Goal: Information Seeking & Learning: Check status

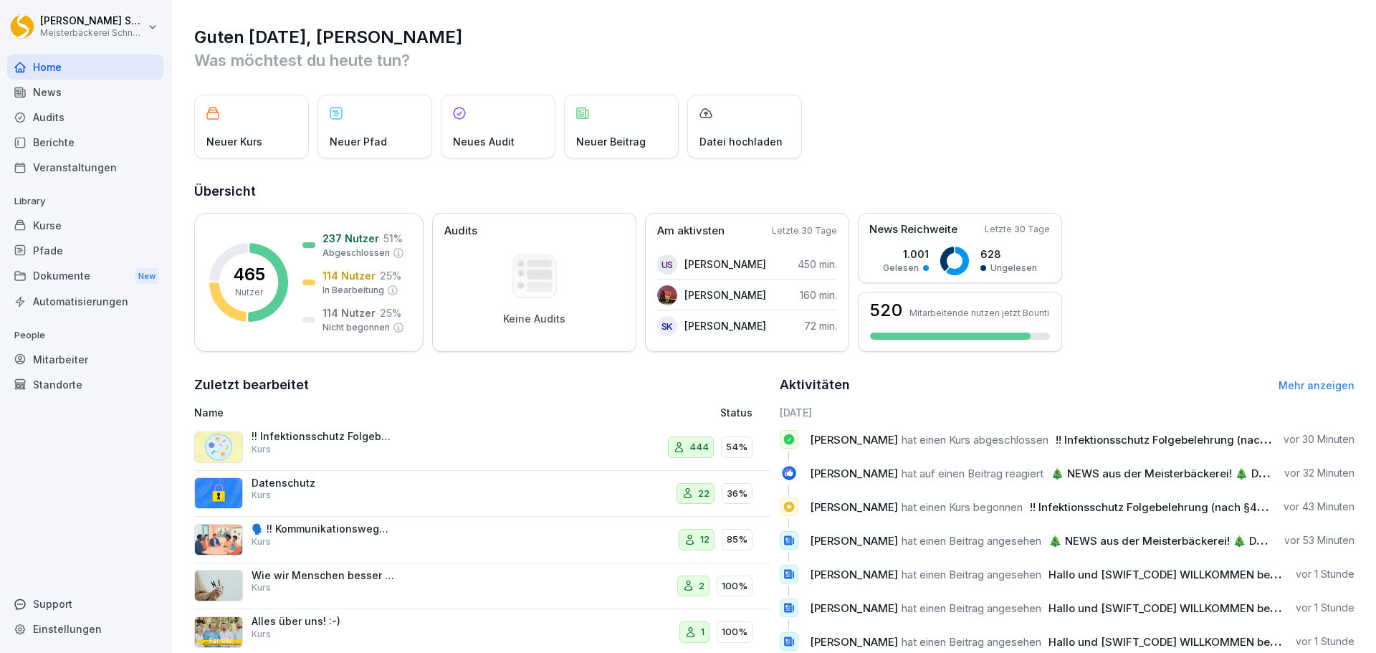
click at [371, 435] on p "!! Infektionsschutz Folgebelehrung (nach §43 IfSG)" at bounding box center [323, 436] width 143 height 13
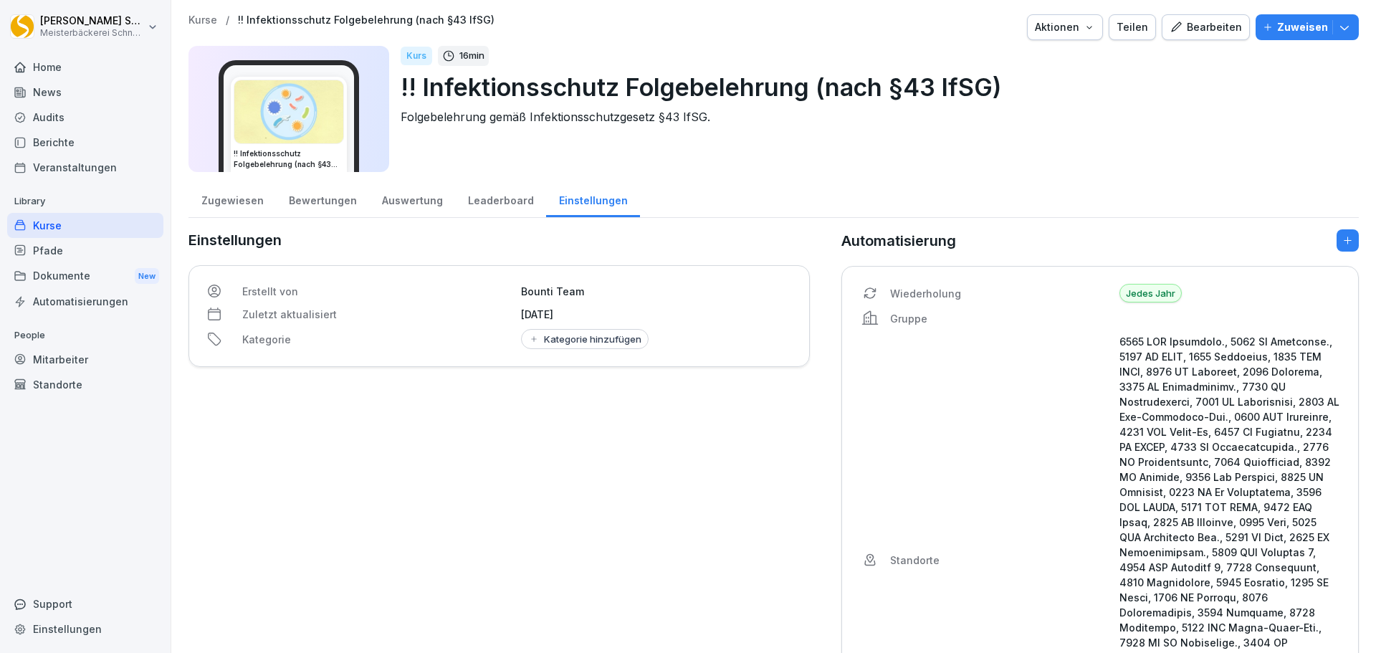
click at [311, 201] on div "Bewertungen" at bounding box center [322, 199] width 93 height 37
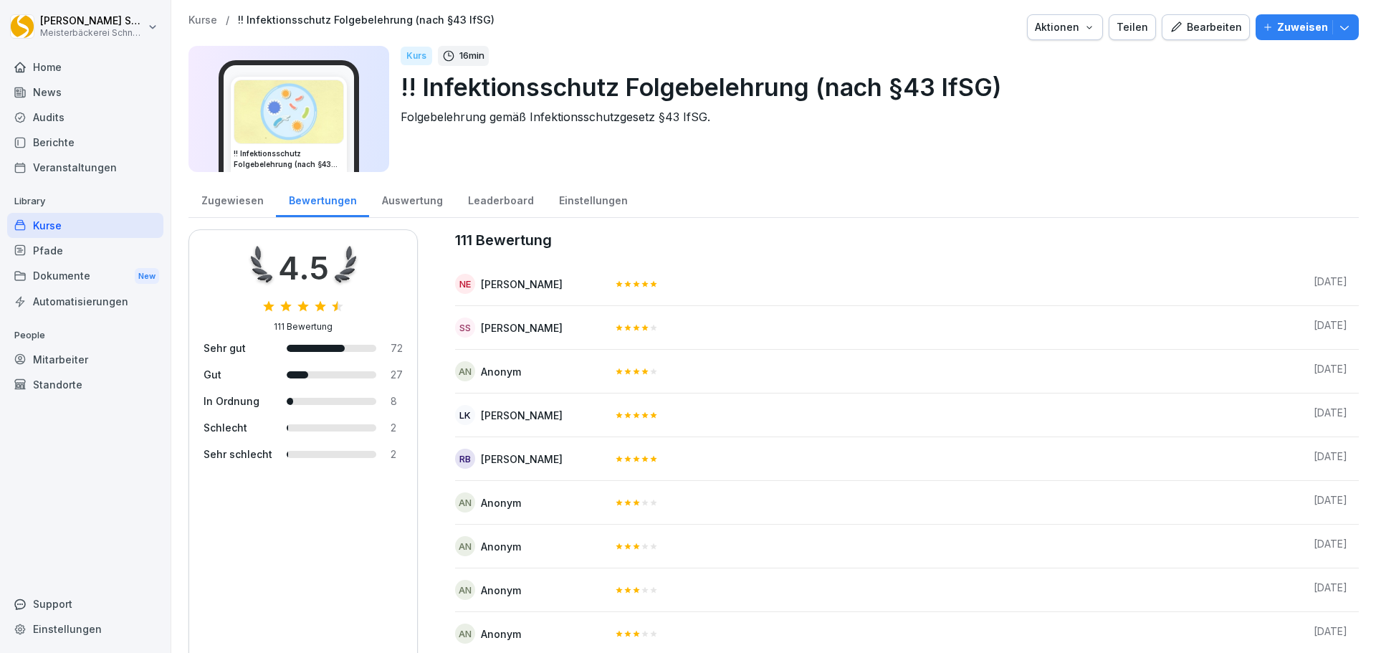
click at [409, 201] on div "Auswertung" at bounding box center [412, 199] width 86 height 37
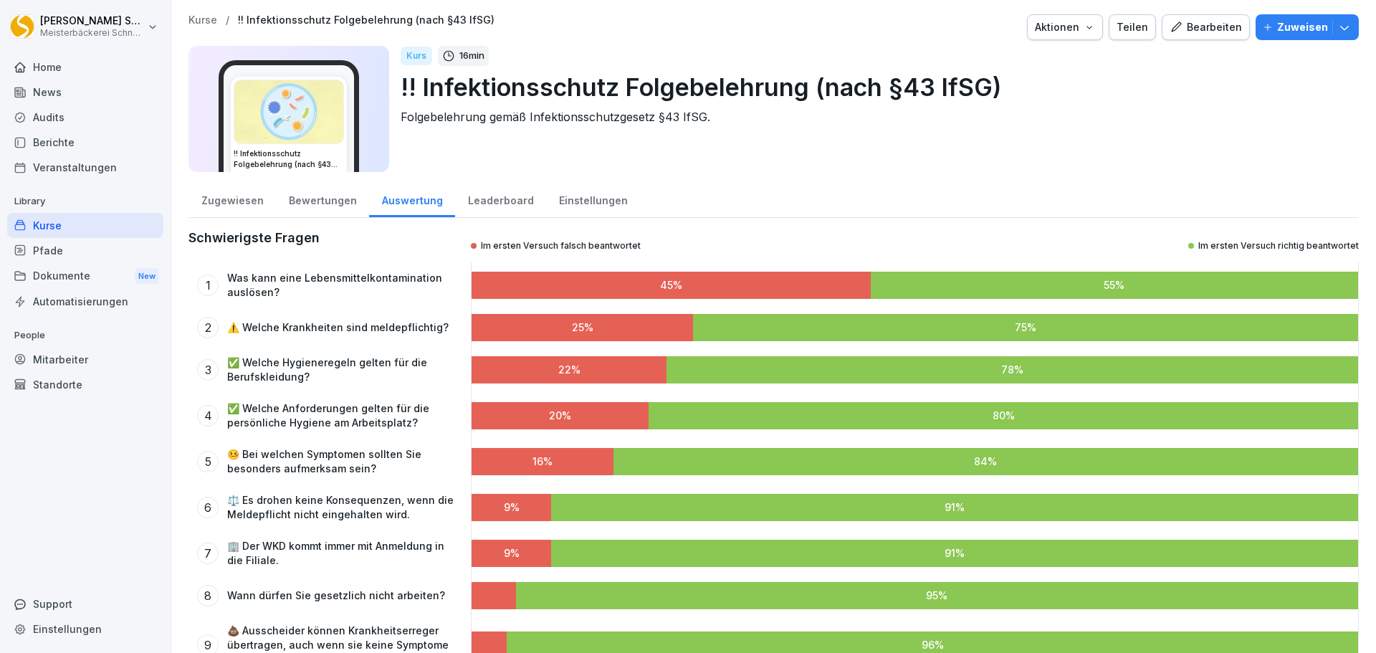
click at [228, 193] on div "Zugewiesen" at bounding box center [231, 199] width 87 height 37
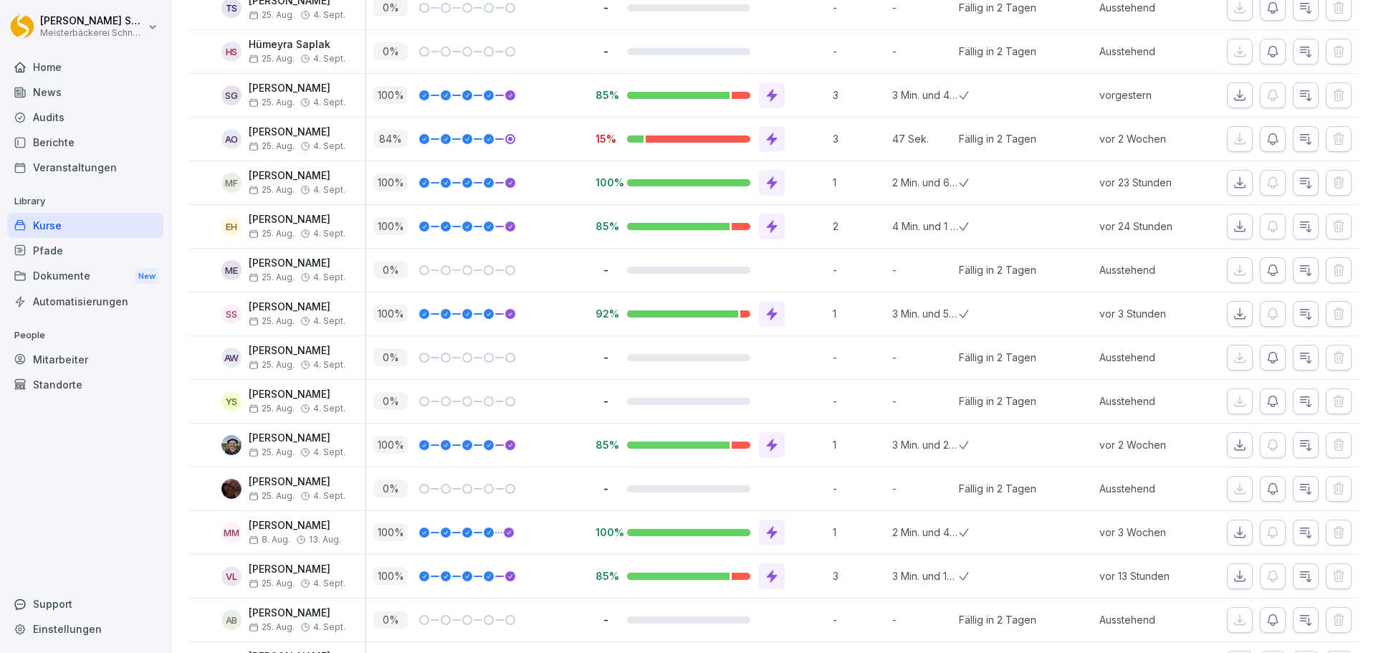
scroll to position [7882, 0]
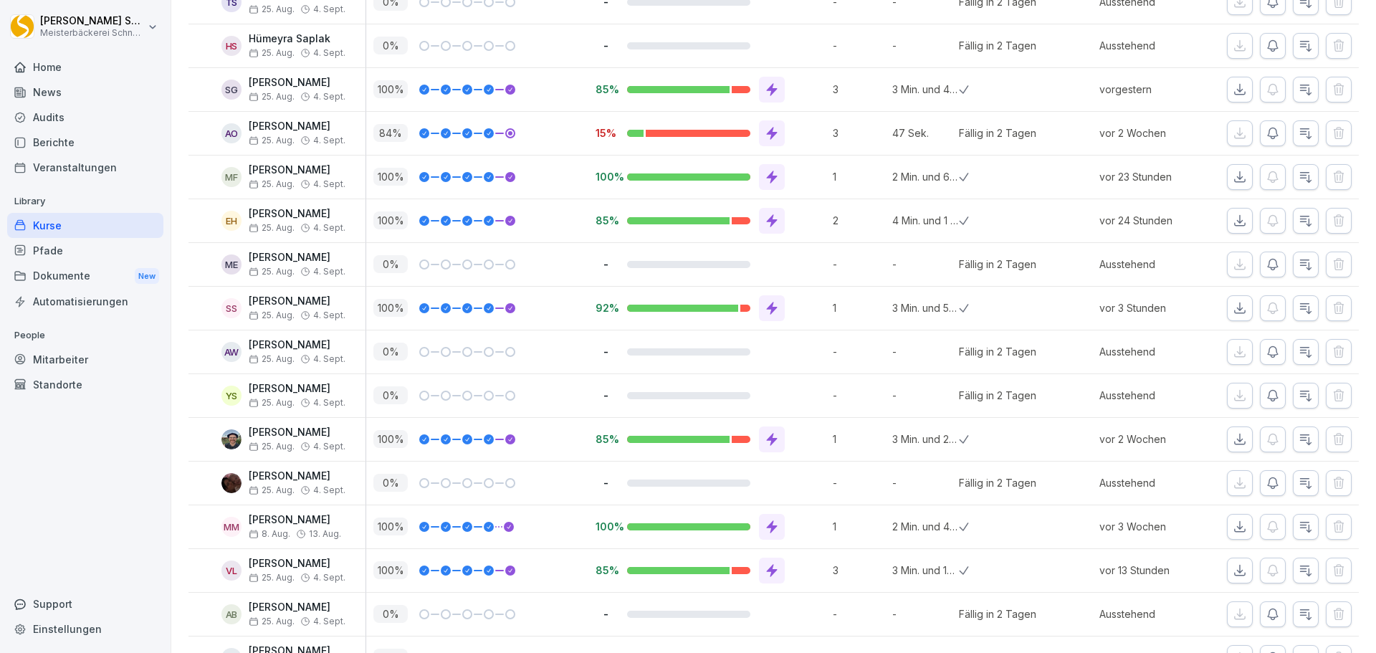
click at [772, 138] on icon at bounding box center [772, 133] width 14 height 14
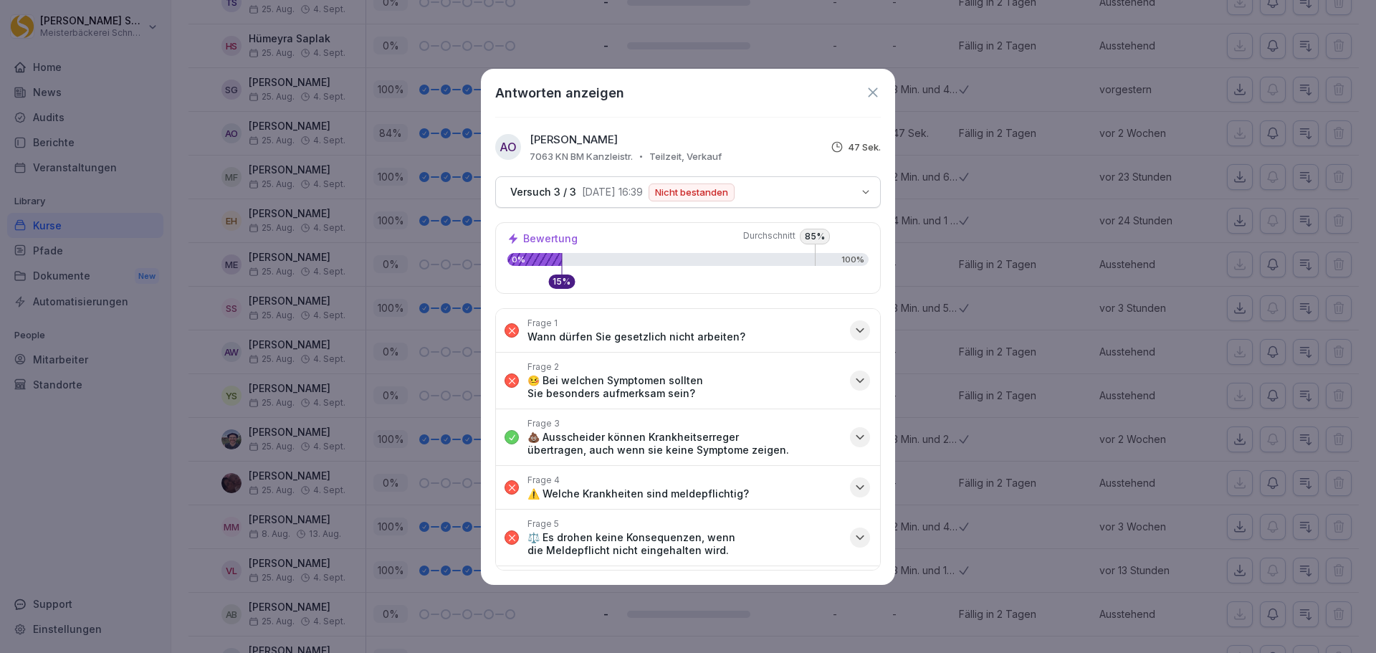
click at [856, 330] on icon "button" at bounding box center [859, 331] width 7 height 4
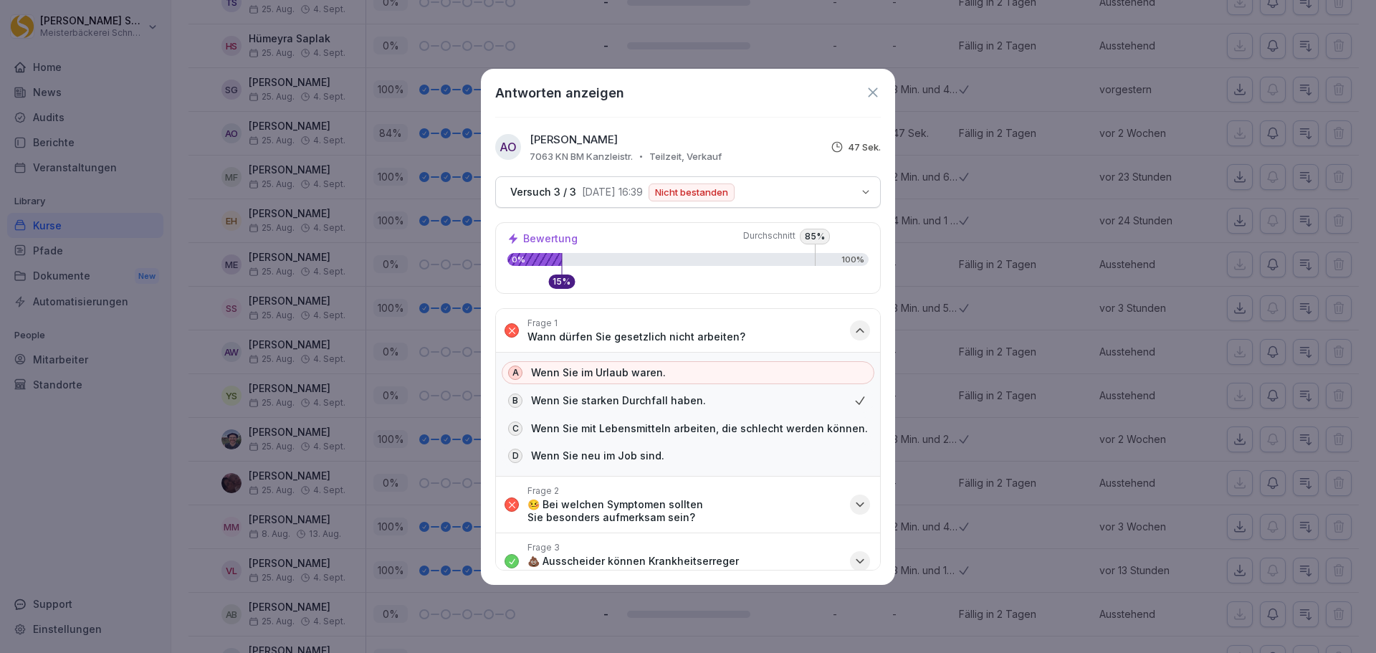
click at [856, 330] on icon "button" at bounding box center [859, 331] width 7 height 4
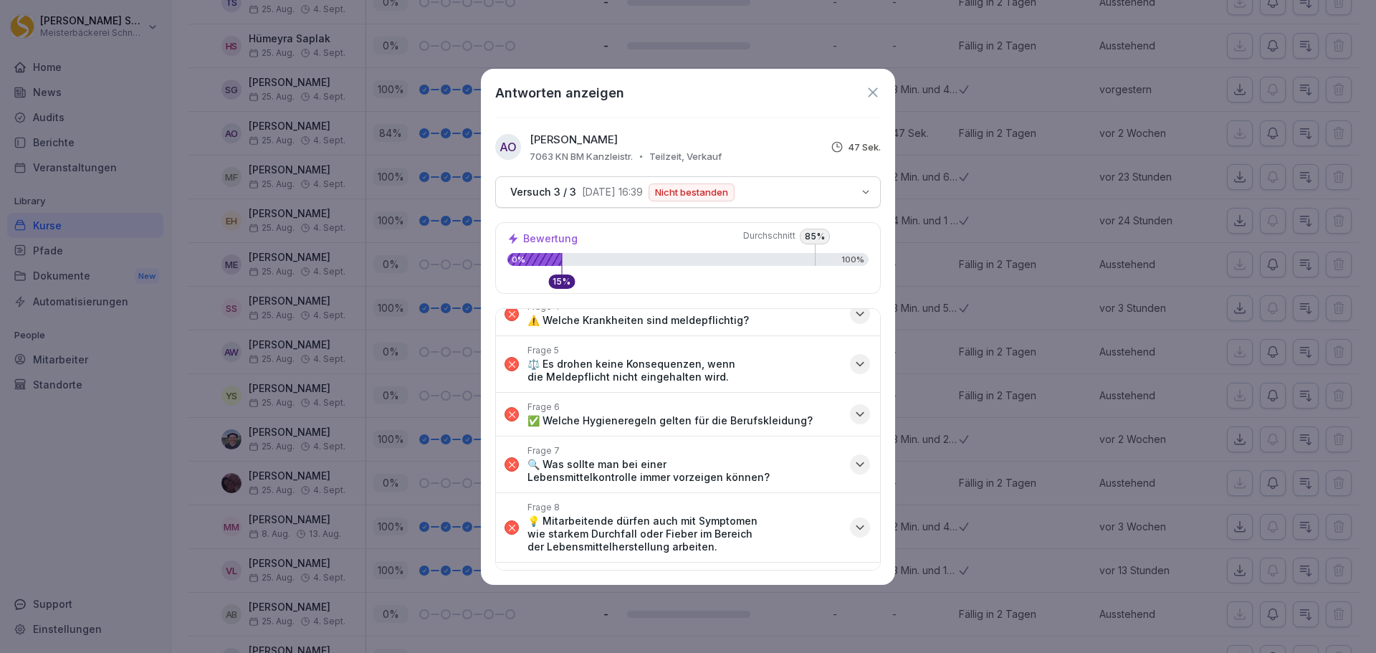
scroll to position [423, 0]
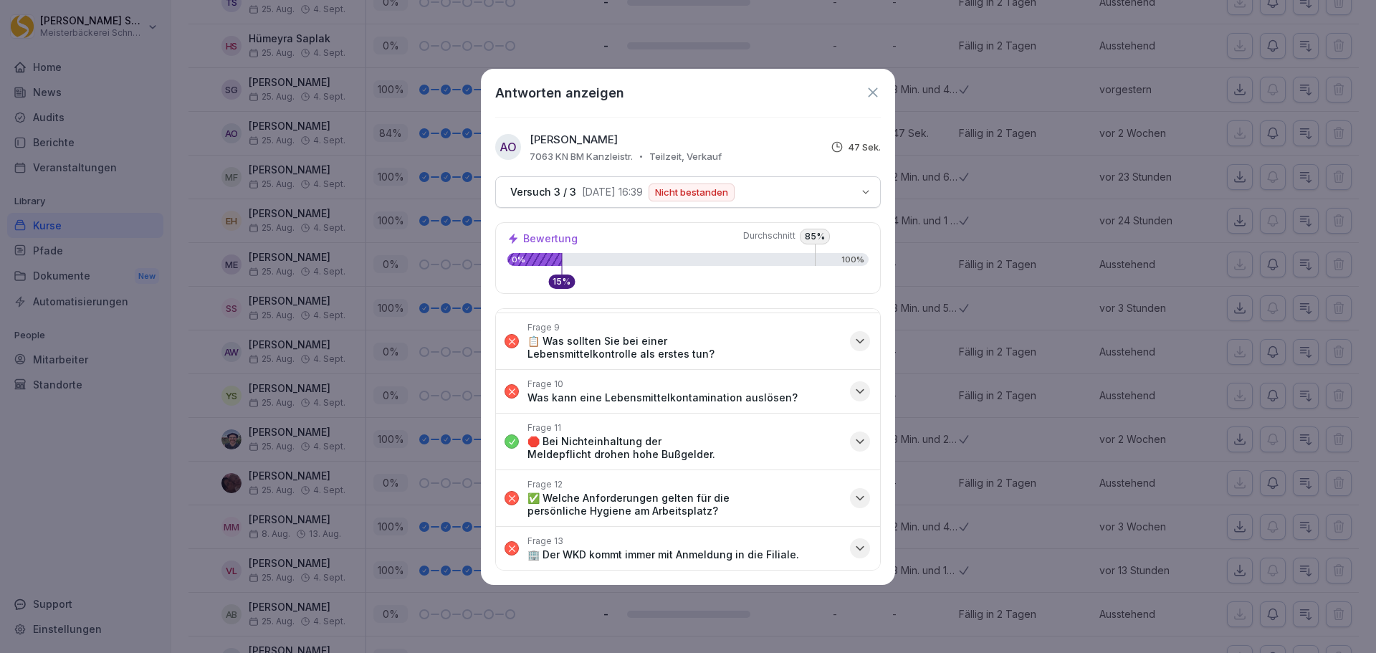
click at [853, 494] on icon "button" at bounding box center [860, 498] width 14 height 14
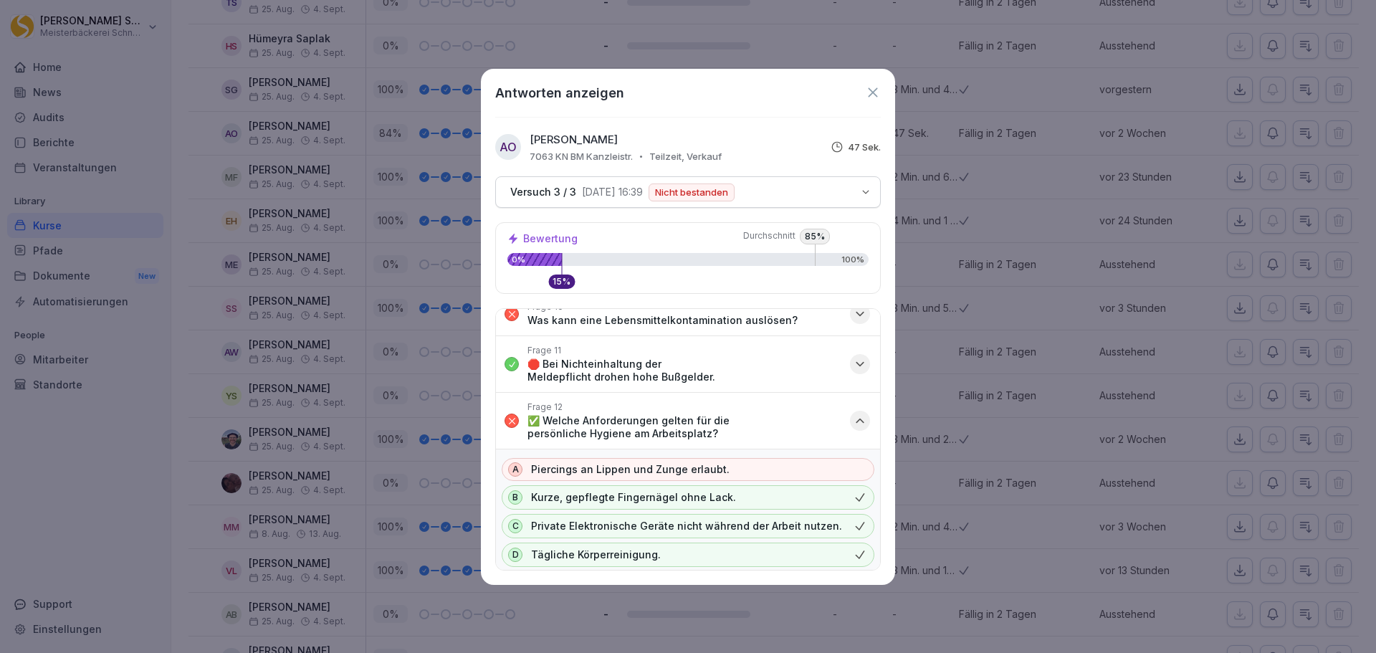
scroll to position [550, 0]
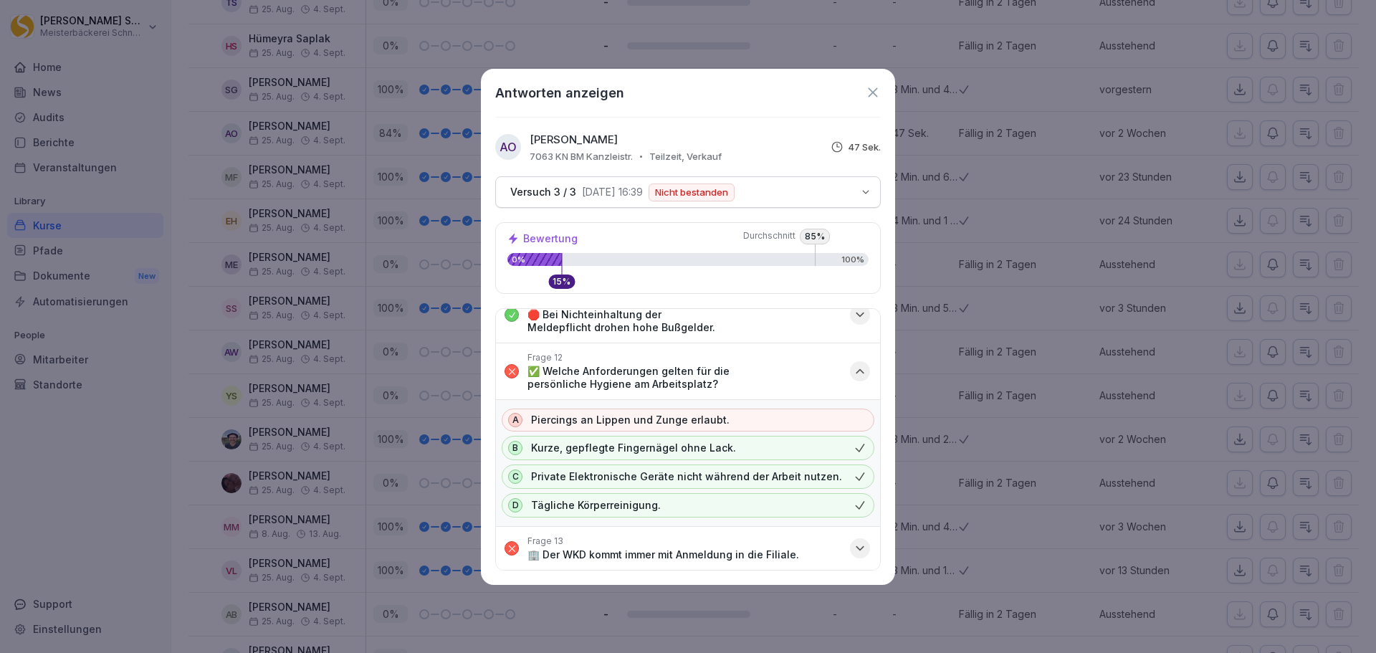
click at [853, 373] on icon "button" at bounding box center [860, 371] width 14 height 14
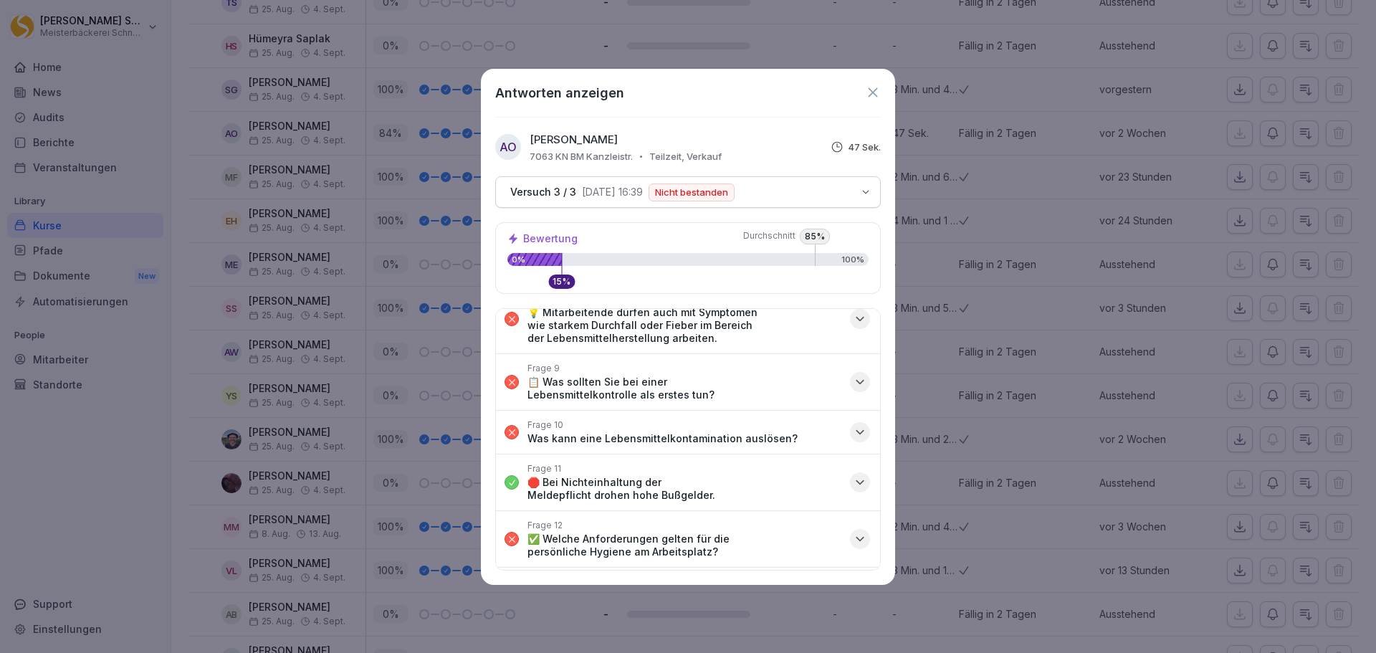
scroll to position [351, 0]
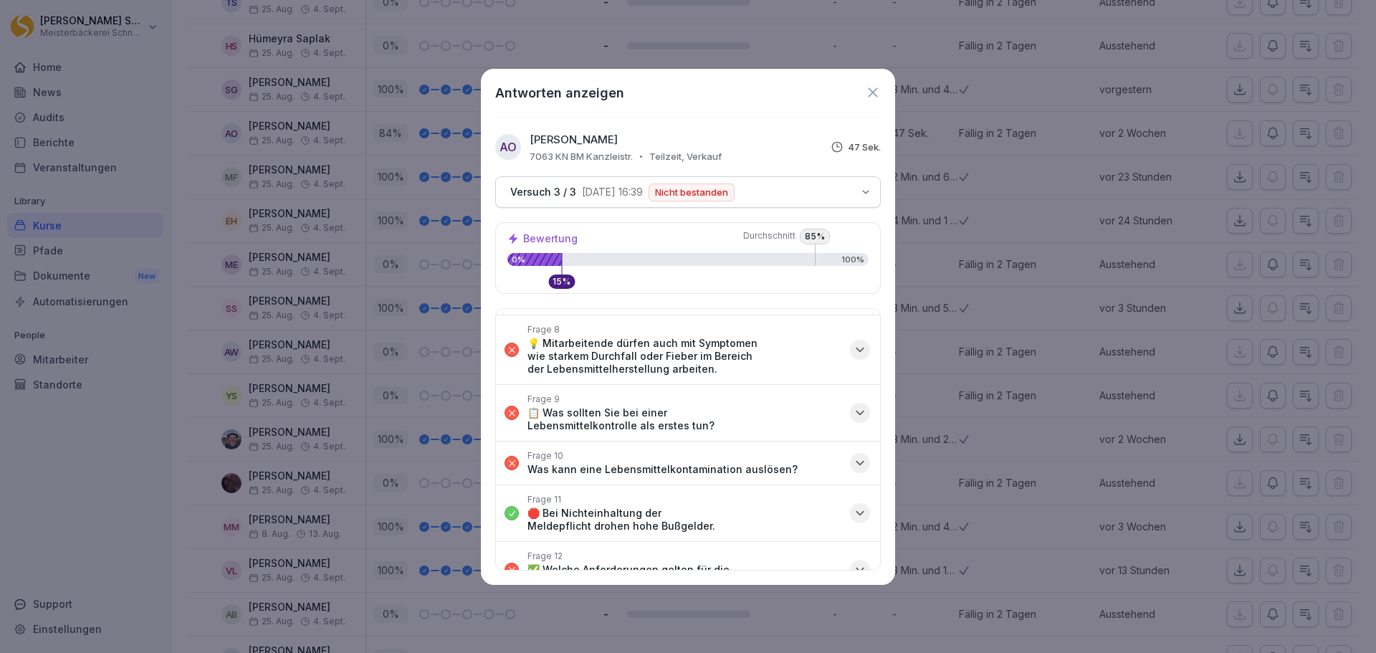
click at [850, 459] on div "button" at bounding box center [860, 463] width 20 height 20
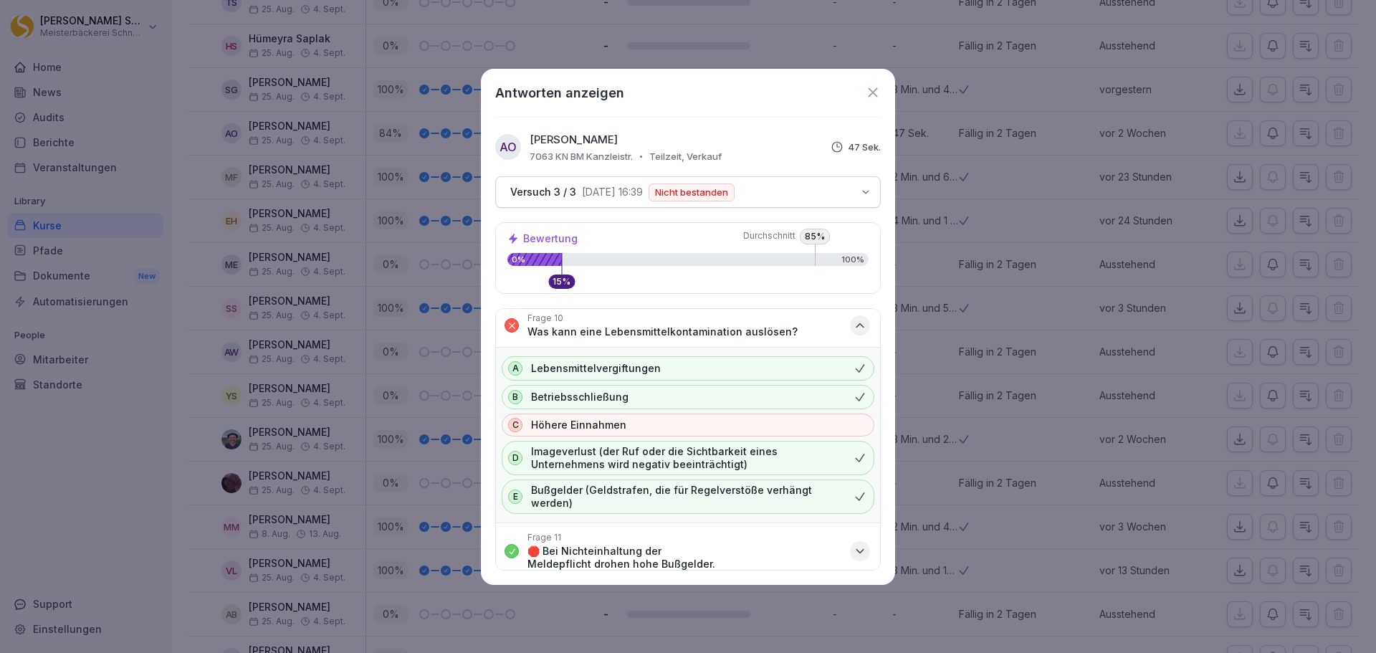
scroll to position [494, 0]
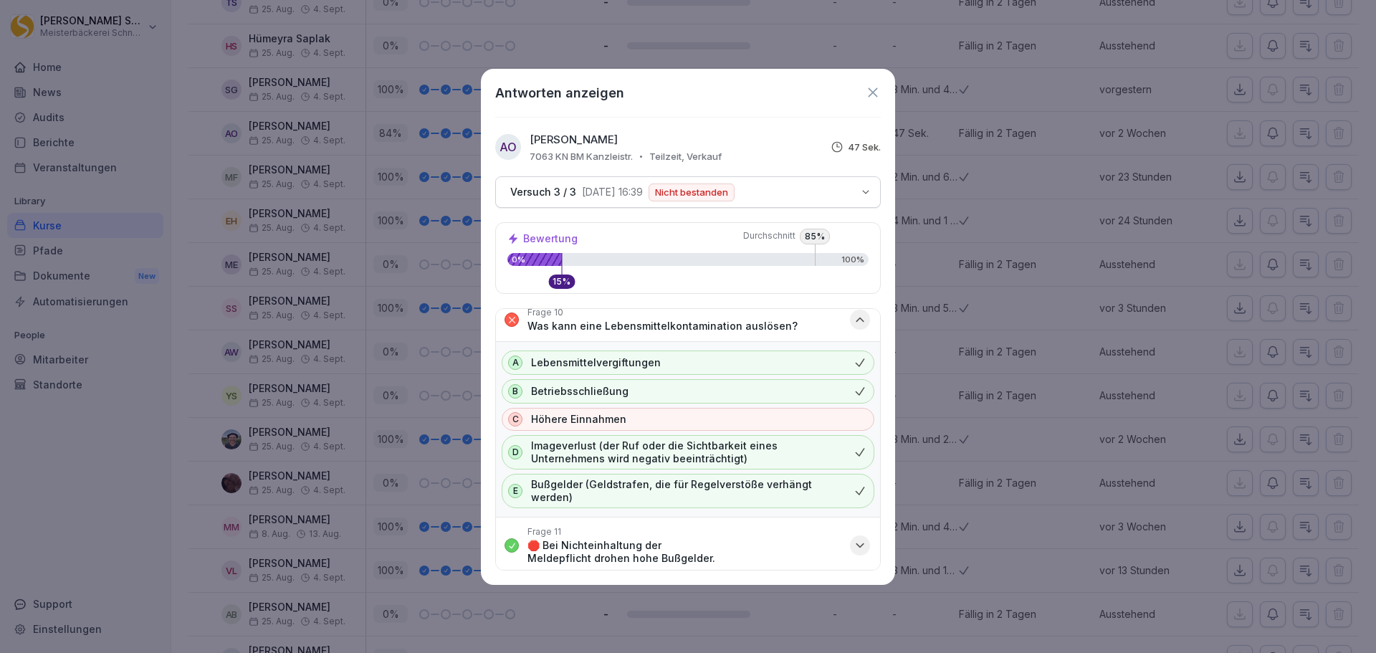
click at [853, 321] on icon "button" at bounding box center [860, 319] width 14 height 14
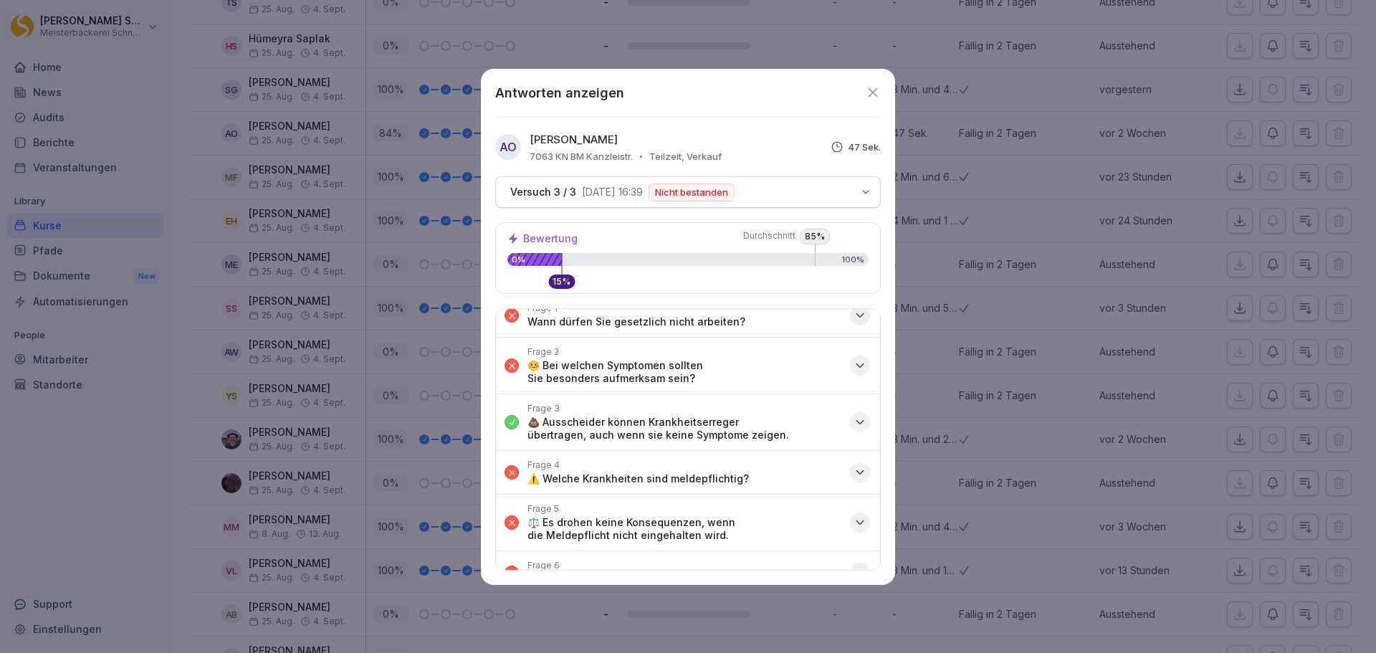
scroll to position [0, 0]
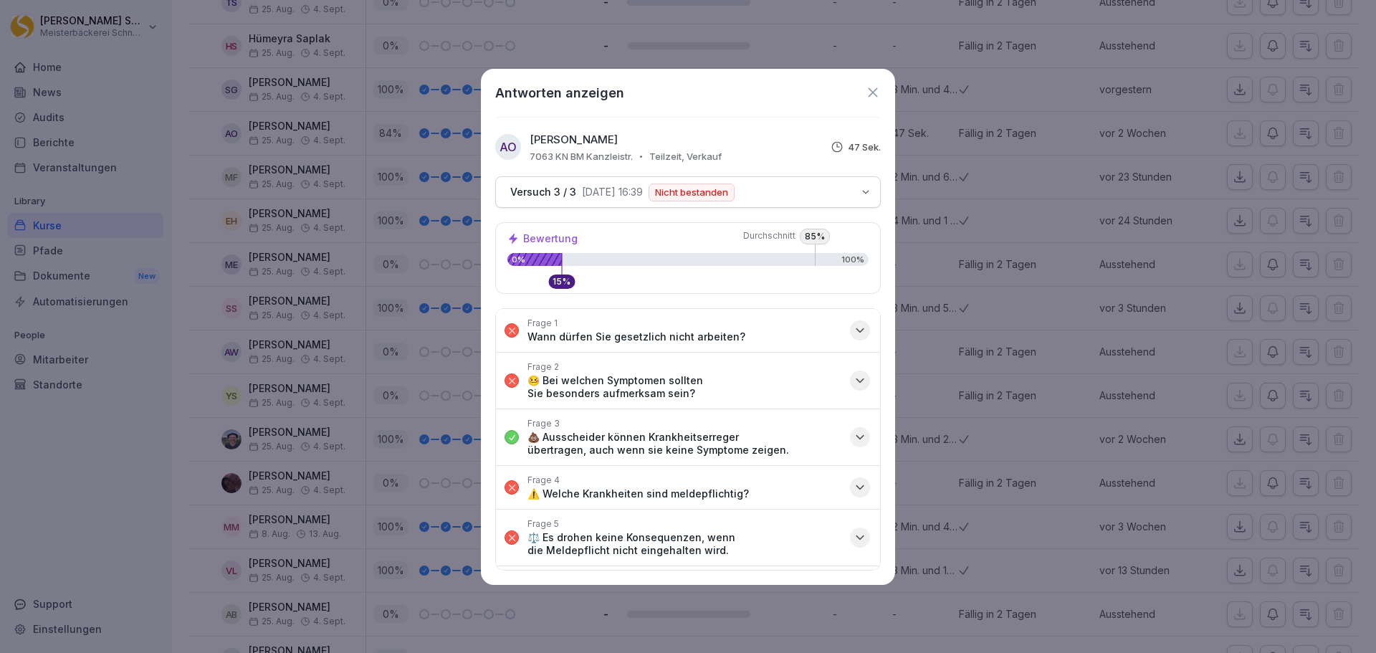
click at [878, 92] on icon at bounding box center [873, 93] width 16 height 16
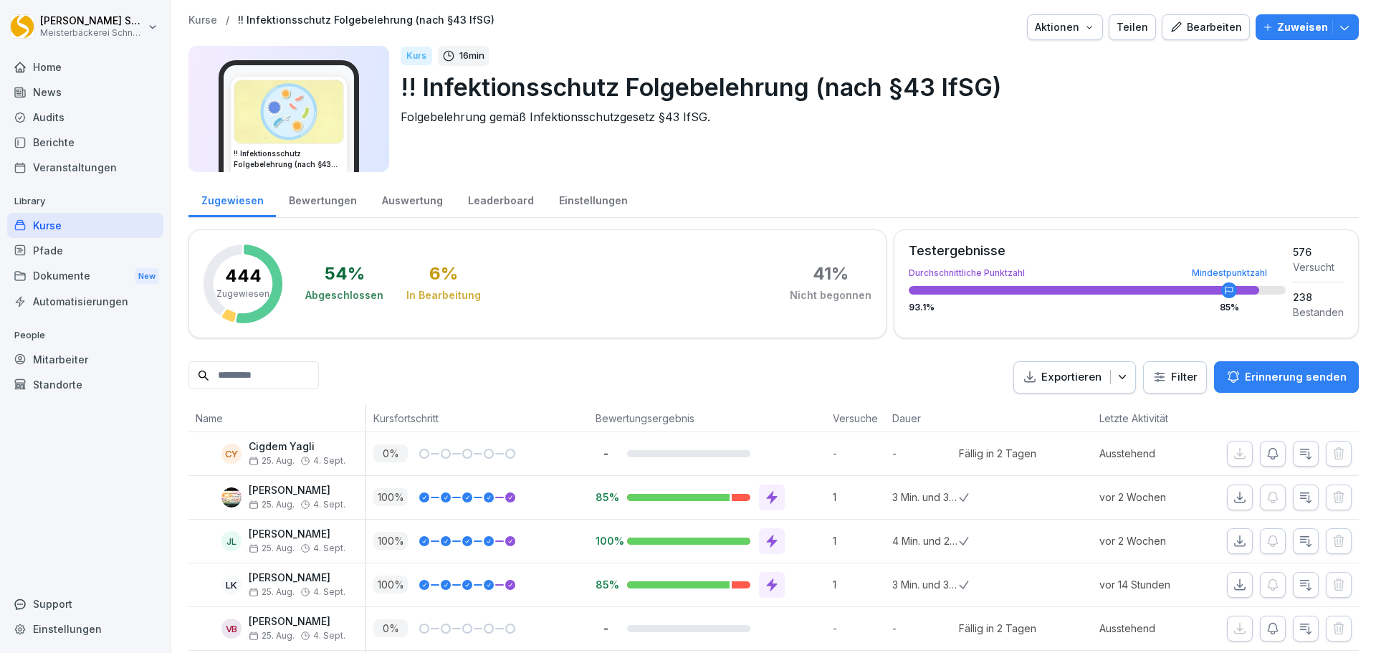
click at [317, 204] on div "Bewertungen" at bounding box center [322, 199] width 93 height 37
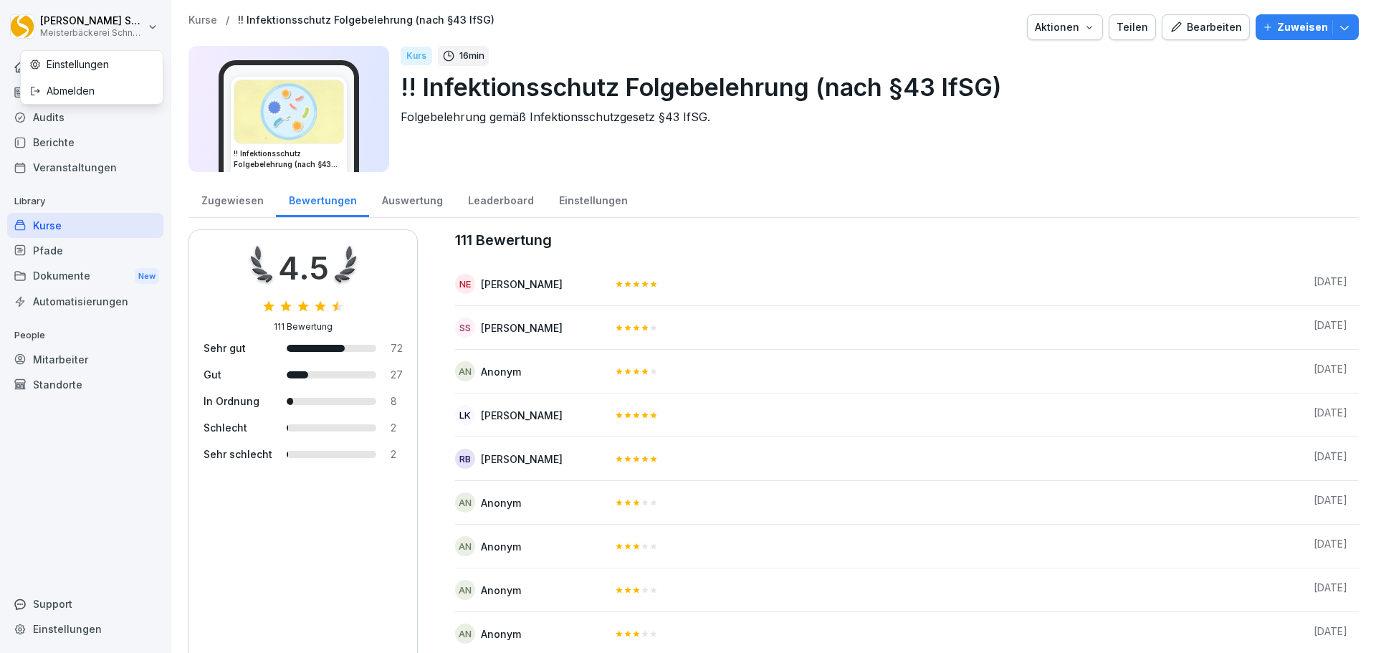
click at [151, 21] on html "[PERSON_NAME] Meisterbäckerei Schneckenburger Home News Audits Berichte Veranst…" at bounding box center [688, 326] width 1376 height 653
click at [82, 92] on div "Abmelden" at bounding box center [92, 90] width 142 height 27
